Goal: Task Accomplishment & Management: Use online tool/utility

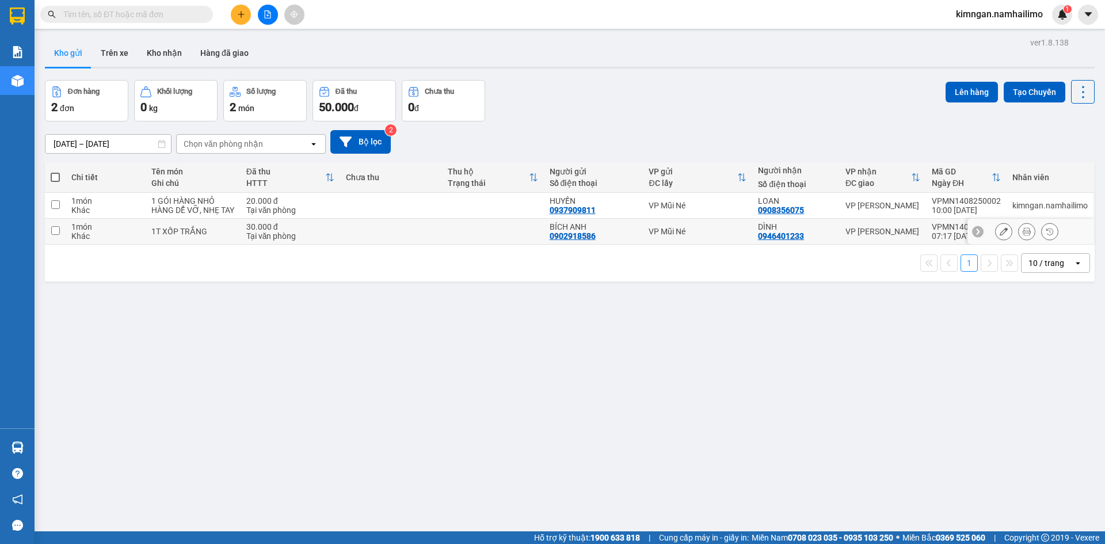
click at [52, 235] on input "checkbox" at bounding box center [55, 230] width 9 height 9
checkbox input "true"
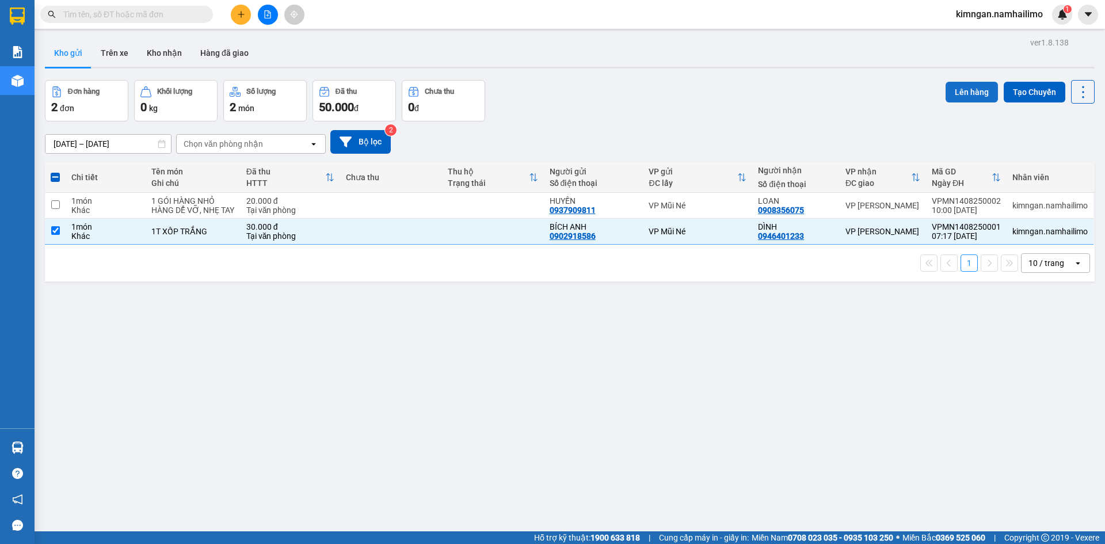
click at [946, 85] on button "Lên hàng" at bounding box center [972, 92] width 52 height 21
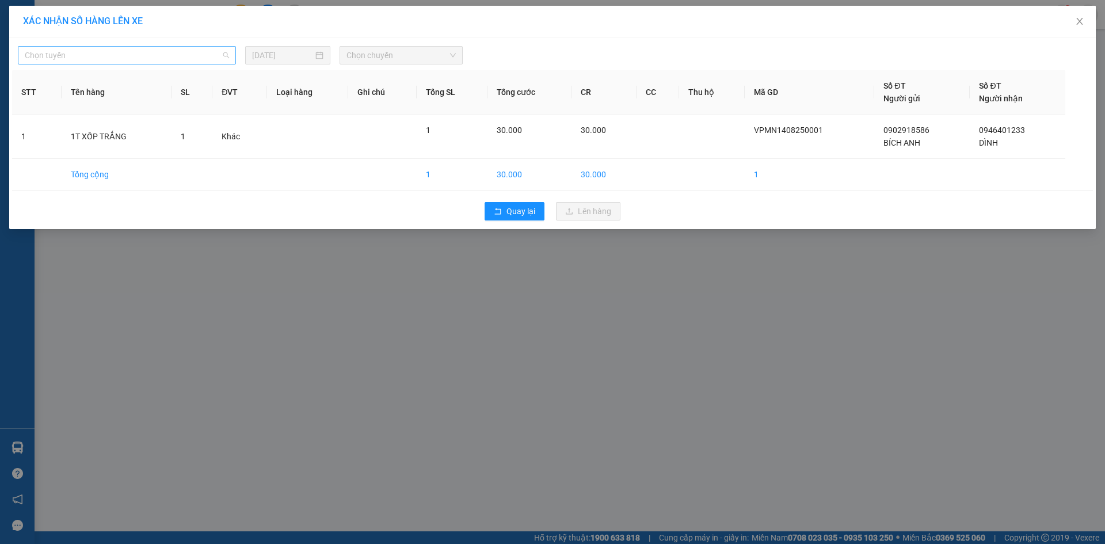
click at [106, 58] on span "Chọn tuyến" at bounding box center [127, 55] width 204 height 17
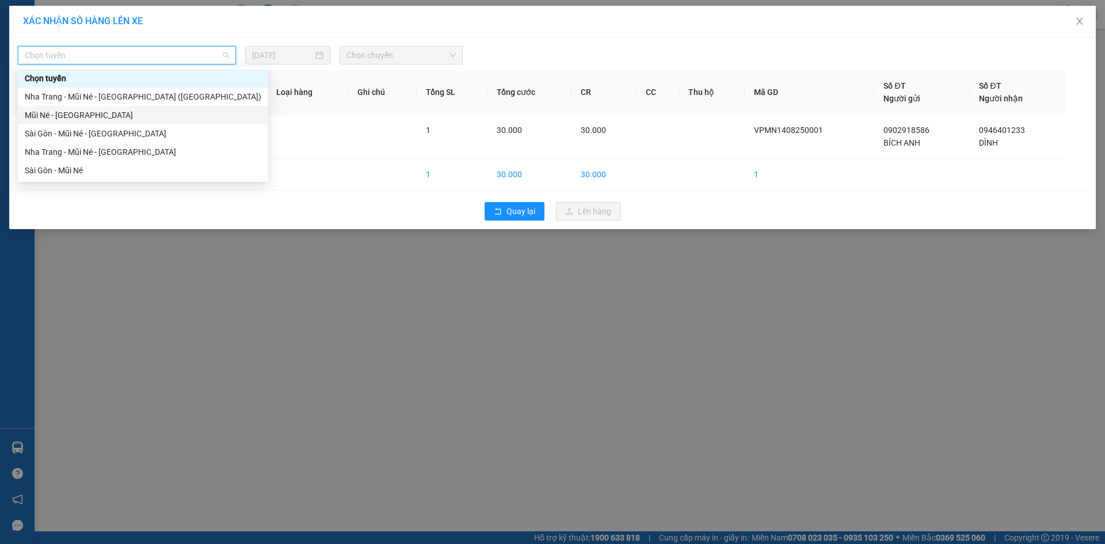
click at [88, 108] on div "Mũi Né - [GEOGRAPHIC_DATA]" at bounding box center [143, 115] width 250 height 18
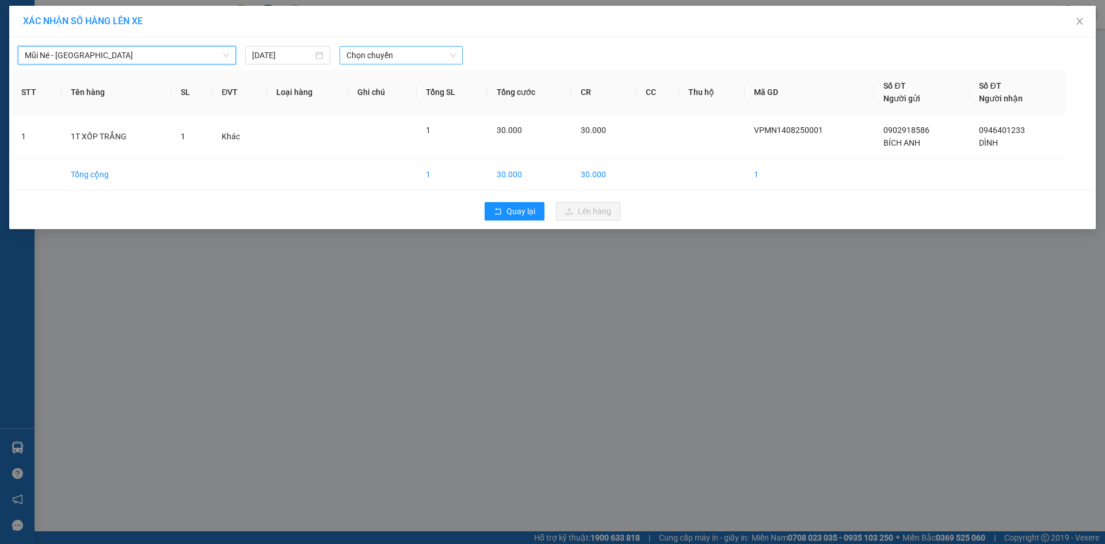
click at [370, 60] on span "Chọn chuyến" at bounding box center [400, 55] width 109 height 17
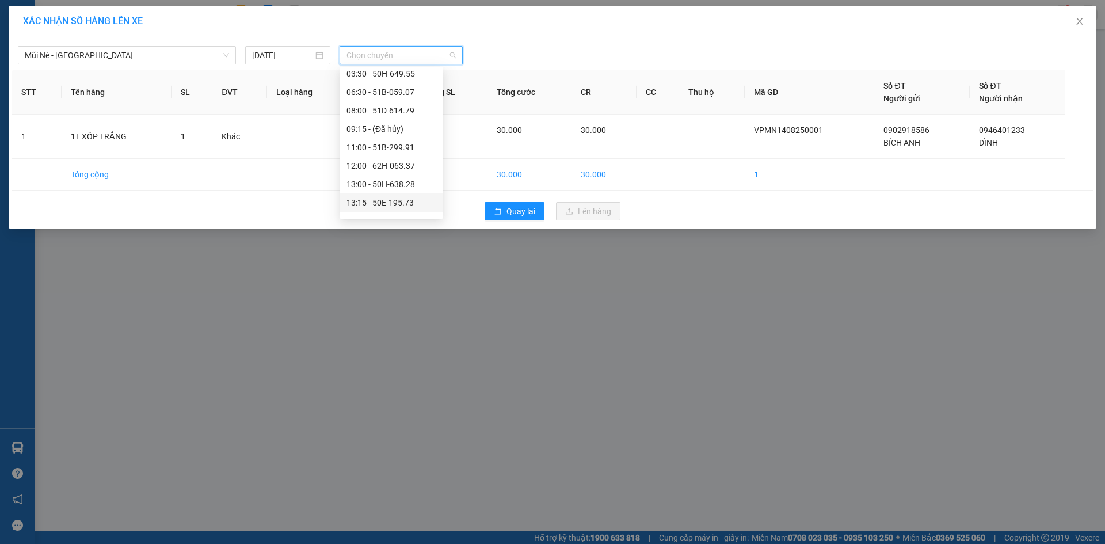
scroll to position [58, 0]
click at [369, 149] on div "12:00 - 62H-063.37" at bounding box center [391, 149] width 90 height 13
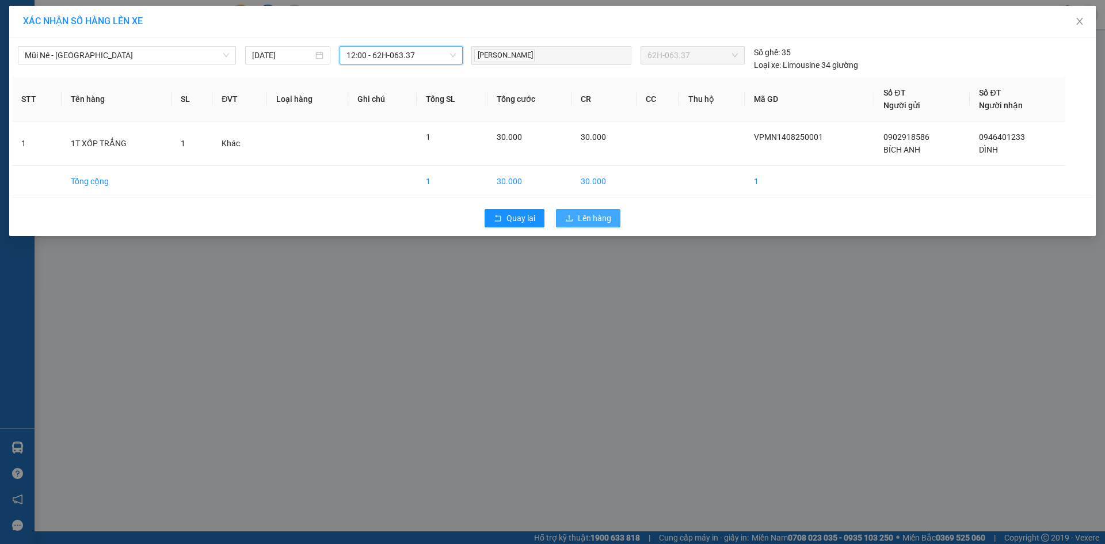
click at [584, 214] on span "Lên hàng" at bounding box center [594, 218] width 33 height 13
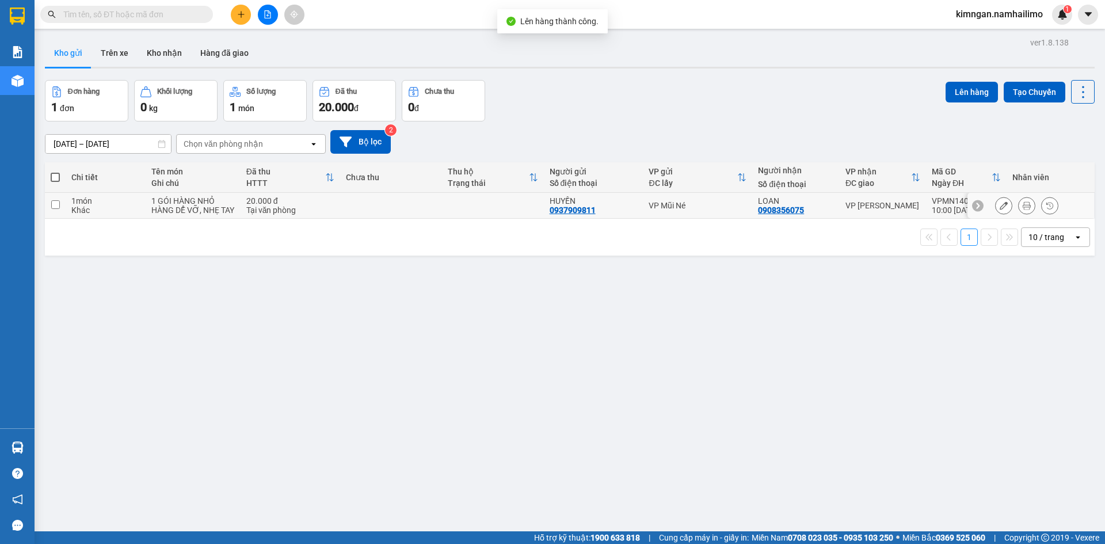
click at [76, 200] on div "1 món" at bounding box center [105, 200] width 68 height 9
checkbox input "true"
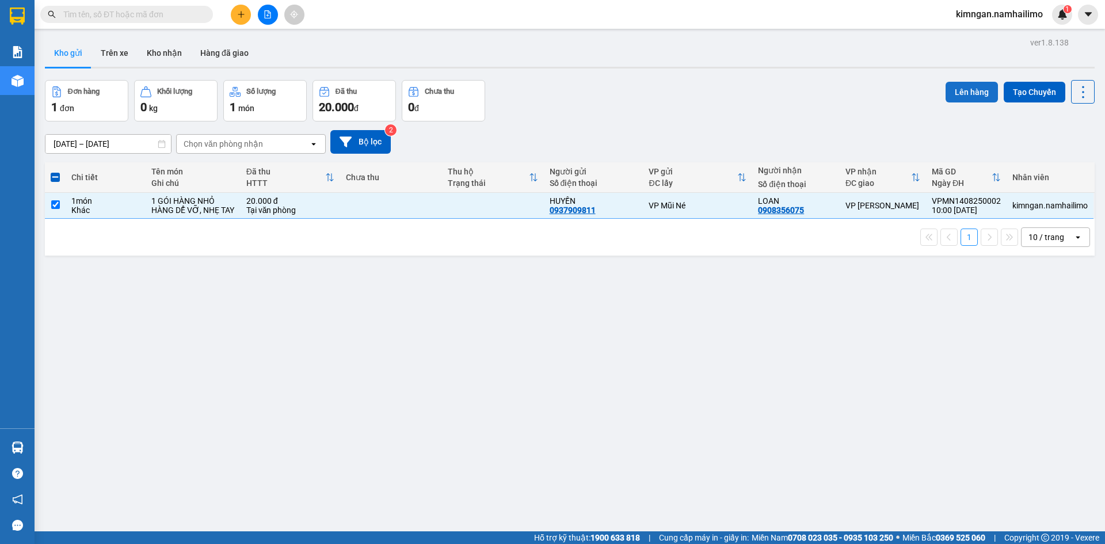
click at [972, 99] on button "Lên hàng" at bounding box center [972, 92] width 52 height 21
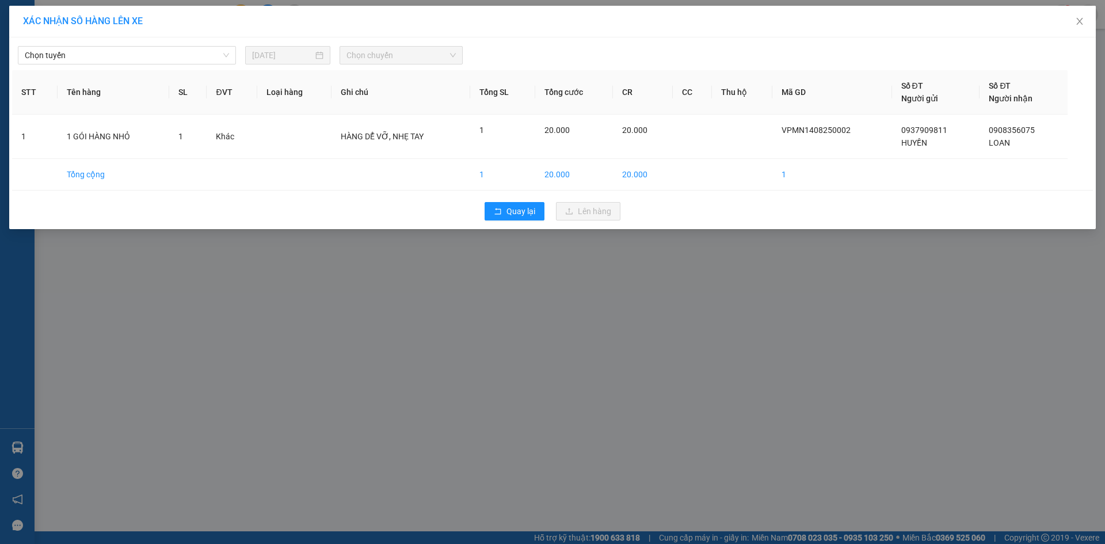
click at [102, 41] on div "Chọn tuyến [DATE] Chọn chuyến" at bounding box center [552, 52] width 1081 height 24
click at [102, 58] on span "Chọn tuyến" at bounding box center [127, 55] width 204 height 17
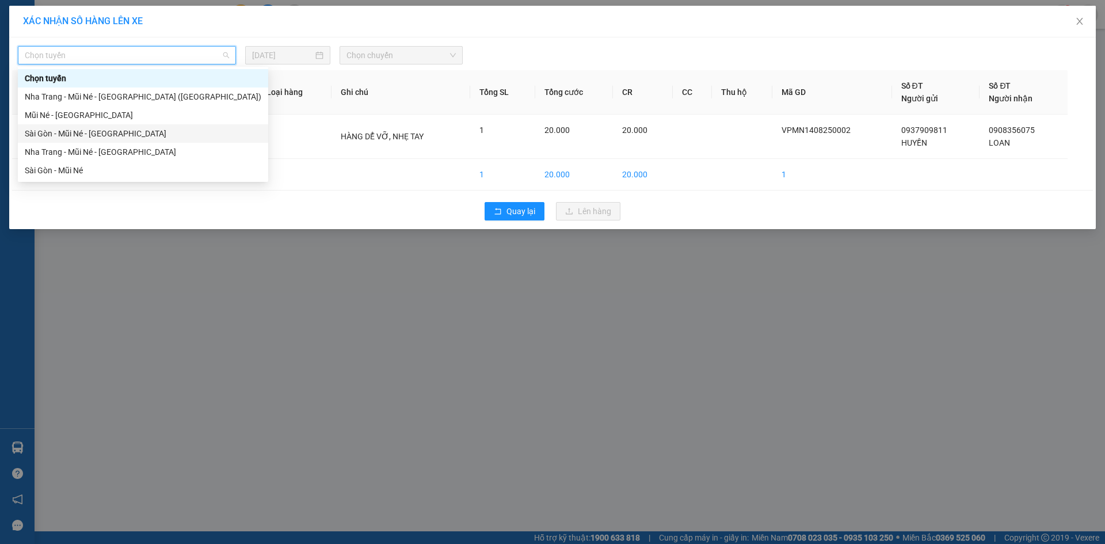
click at [76, 121] on div "Mũi Né - [GEOGRAPHIC_DATA]" at bounding box center [143, 115] width 250 height 18
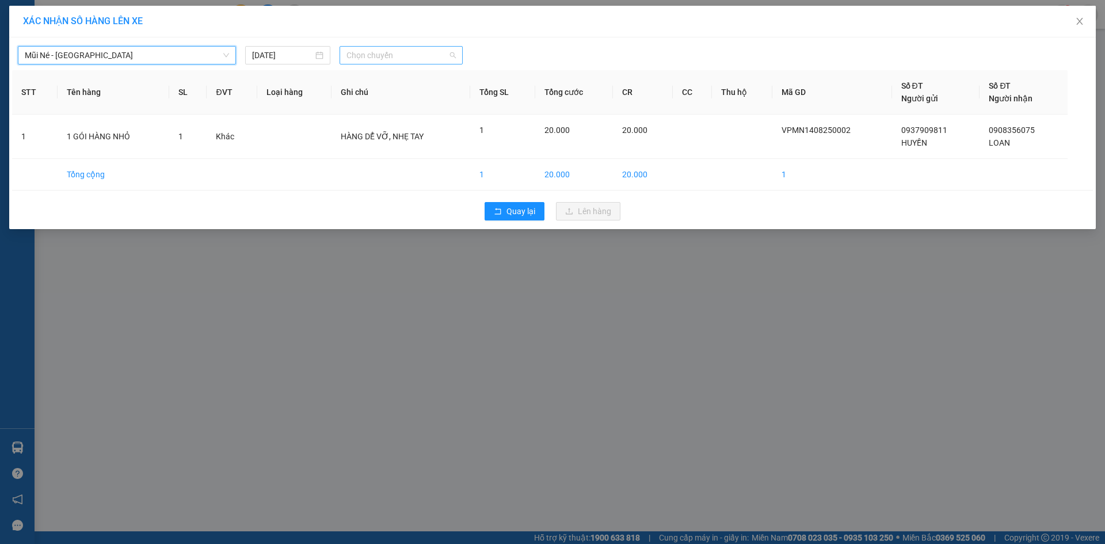
click at [395, 56] on span "Chọn chuyến" at bounding box center [400, 55] width 109 height 17
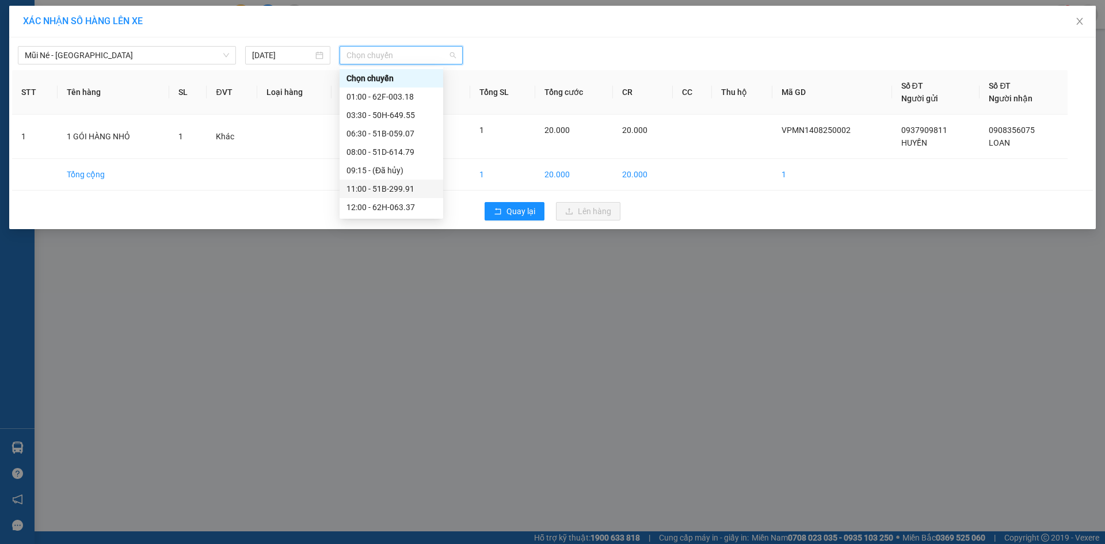
click at [386, 193] on div "11:00 - 51B-299.91" at bounding box center [391, 188] width 90 height 13
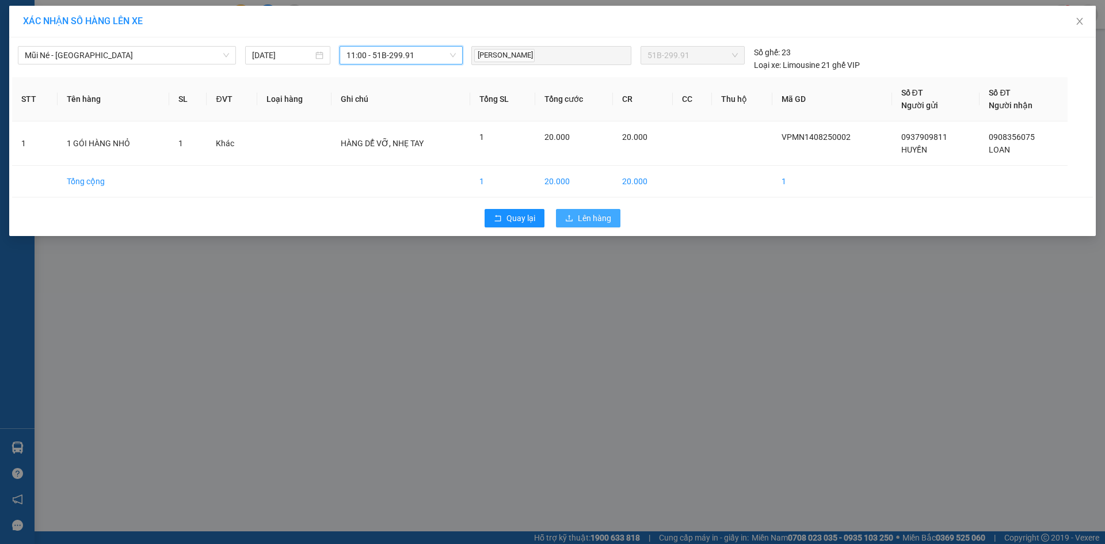
click at [588, 215] on span "Lên hàng" at bounding box center [594, 218] width 33 height 13
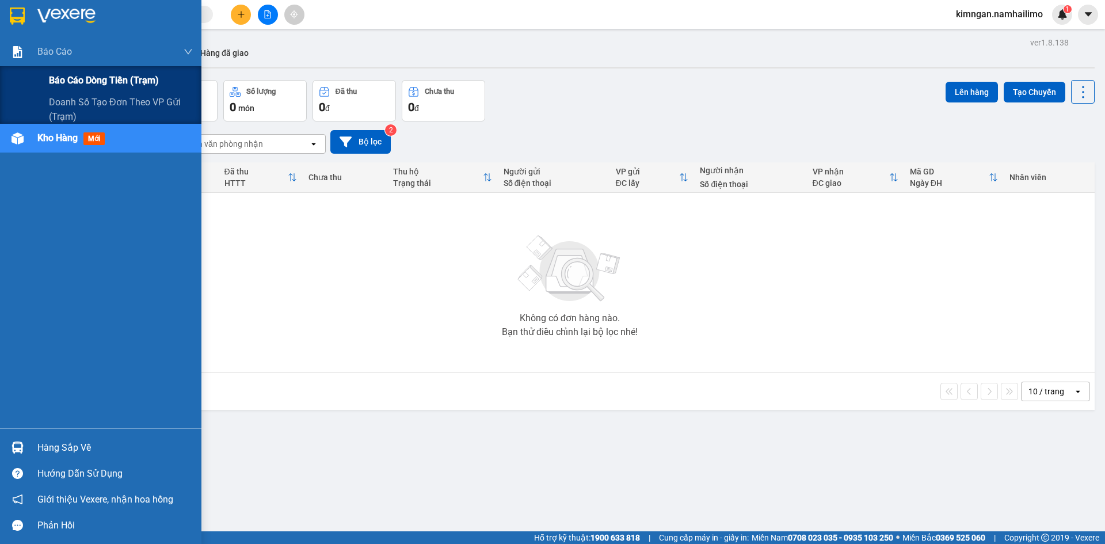
click at [66, 77] on span "Báo cáo dòng tiền (trạm)" at bounding box center [104, 80] width 110 height 14
